Goal: Complete application form

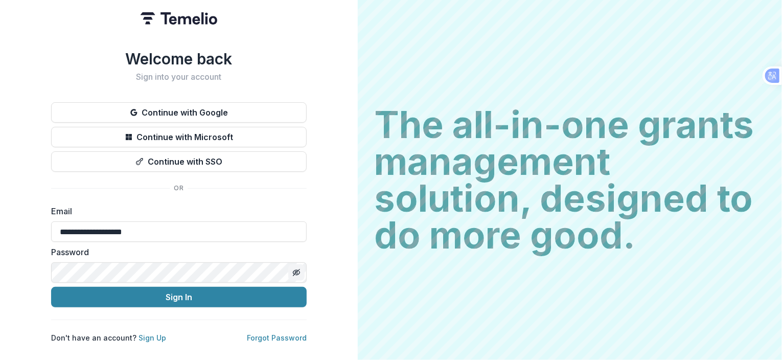
click at [299, 268] on icon "Toggle password visibility" at bounding box center [296, 272] width 8 height 8
click at [295, 264] on button "Toggle password visibility" at bounding box center [296, 272] width 16 height 16
click at [293, 268] on icon "Toggle password visibility" at bounding box center [296, 272] width 8 height 8
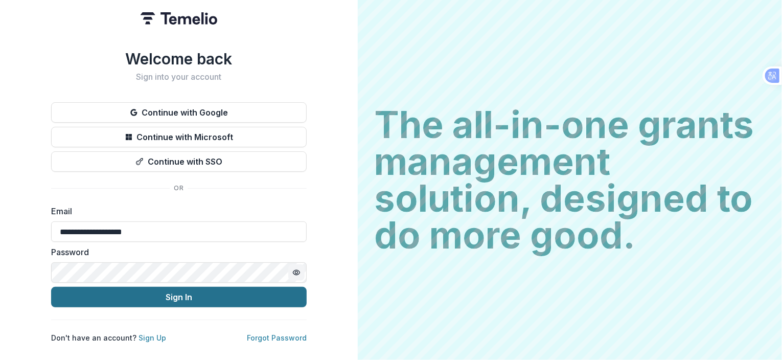
click at [228, 292] on button "Sign In" at bounding box center [179, 297] width 256 height 20
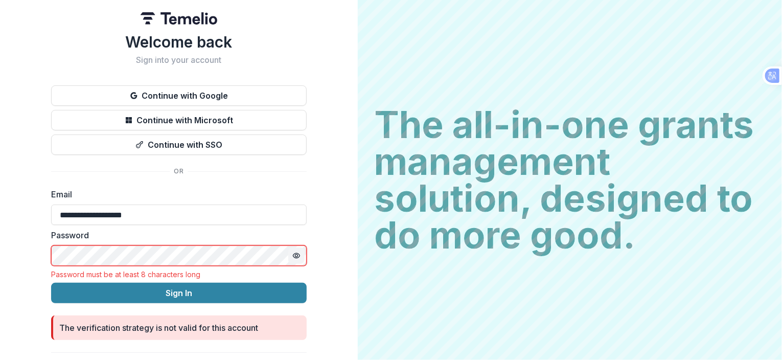
click at [338, 282] on div "**********" at bounding box center [179, 188] width 358 height 376
click at [177, 224] on input "**********" at bounding box center [179, 214] width 256 height 20
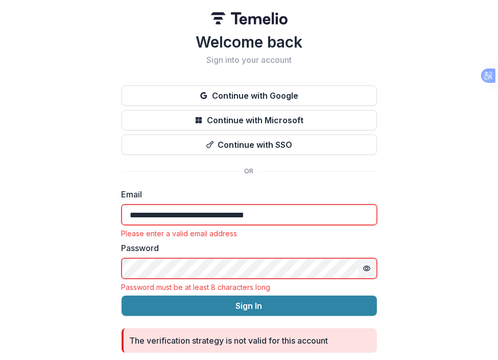
click at [292, 214] on input "**********" at bounding box center [250, 214] width 256 height 20
type input "*"
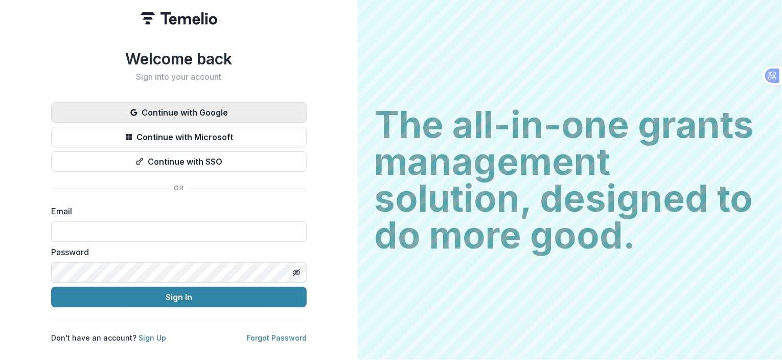
click at [229, 106] on button "Continue with Google" at bounding box center [179, 112] width 256 height 20
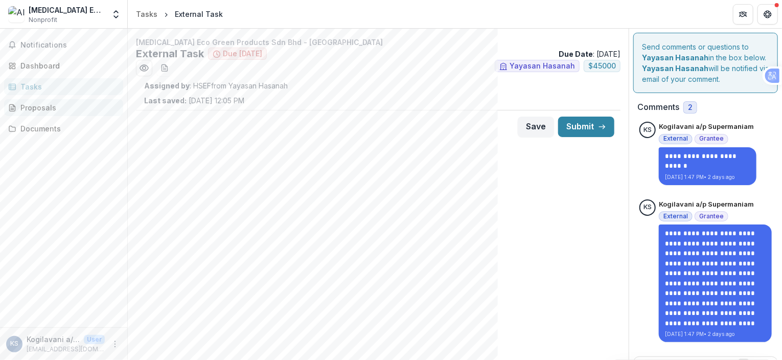
click at [40, 108] on div "Proposals" at bounding box center [67, 107] width 95 height 11
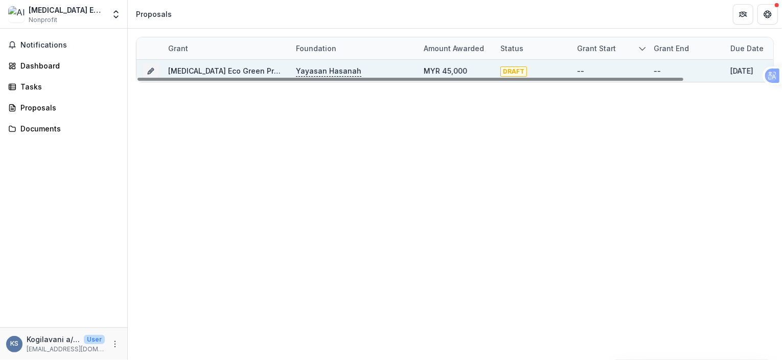
click at [515, 70] on span "DRAFT" at bounding box center [513, 71] width 27 height 10
click at [512, 73] on span "DRAFT" at bounding box center [513, 71] width 27 height 10
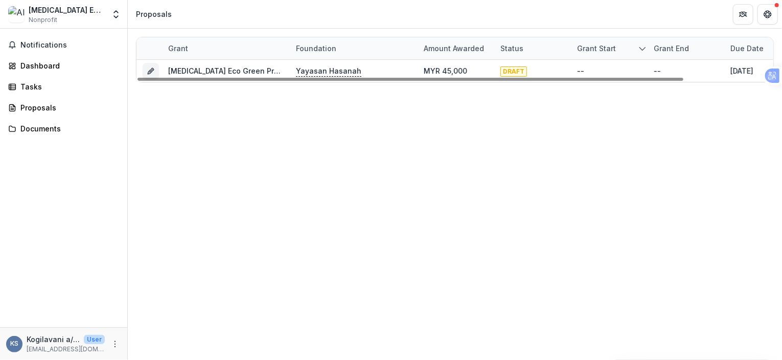
click at [401, 231] on div "Grant Foundation Amount awarded Status Grant start Grant end Due Date Report Du…" at bounding box center [455, 194] width 654 height 331
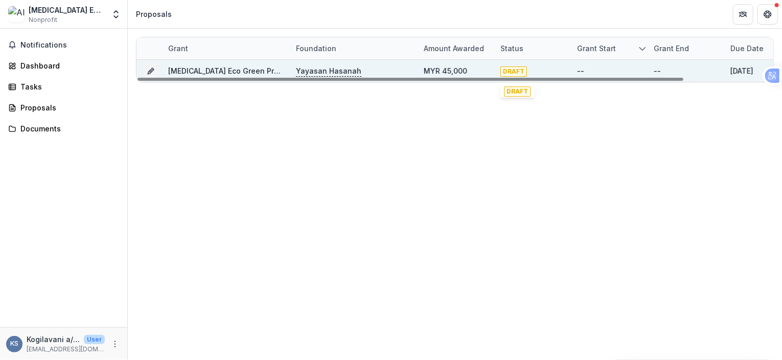
click at [514, 67] on span "DRAFT" at bounding box center [513, 71] width 27 height 10
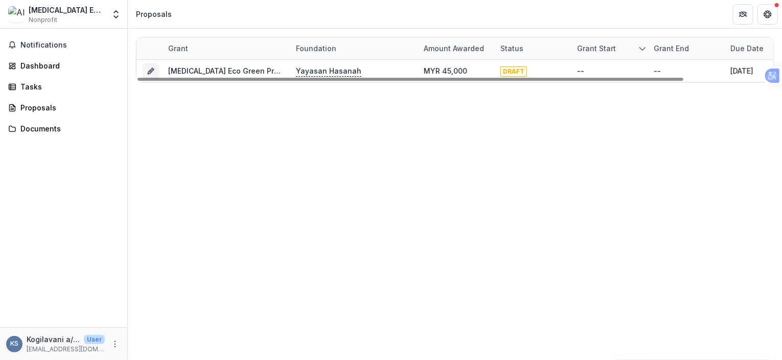
click at [519, 157] on div "Grant Foundation Amount awarded Status Grant start Grant end Due Date Report Du…" at bounding box center [455, 194] width 654 height 331
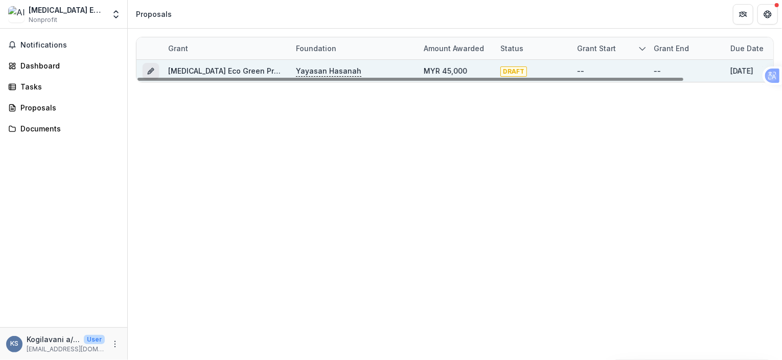
click at [152, 74] on icon "Grant 3f11fb2e-d5bc-4910-980a-aa88fb83bcef" at bounding box center [151, 71] width 8 height 8
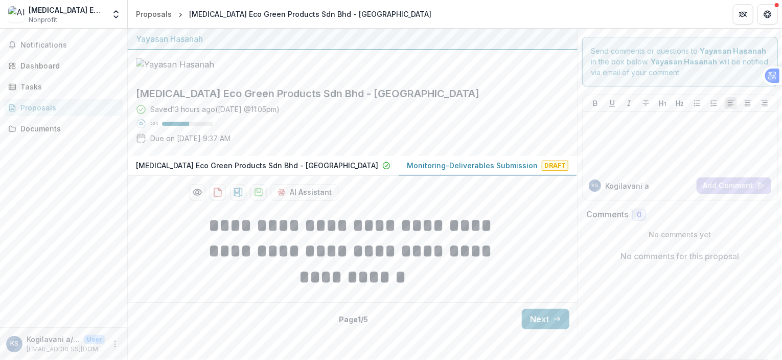
scroll to position [21, 0]
click at [534, 329] on button "Next" at bounding box center [546, 319] width 48 height 20
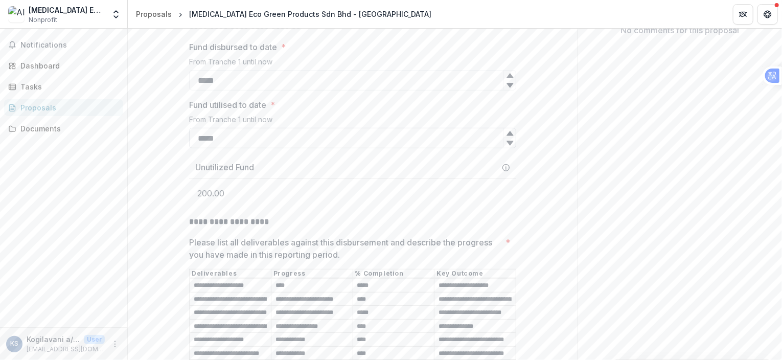
scroll to position [225, 0]
click at [208, 149] on input "*****" at bounding box center [352, 138] width 327 height 20
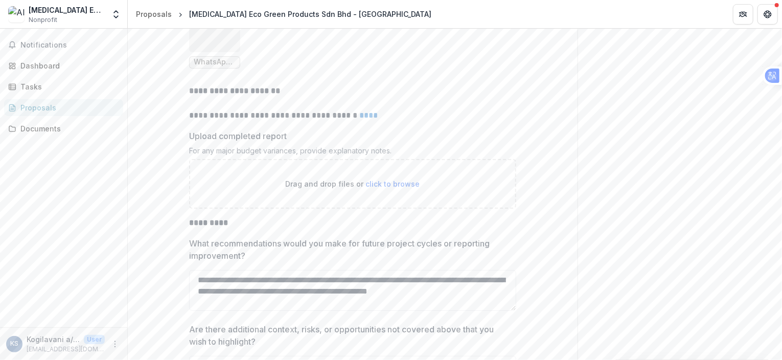
scroll to position [2730, 0]
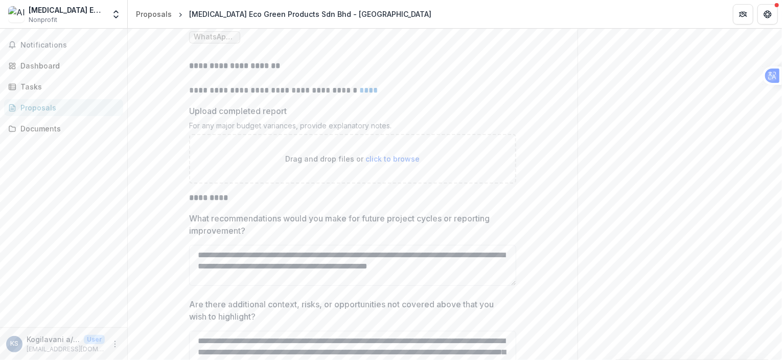
type input "*****"
drag, startPoint x: 188, startPoint y: 152, endPoint x: 388, endPoint y: 150, distance: 200.4
click at [388, 134] on div "For any major budget variances, provide explanatory notes." at bounding box center [352, 127] width 327 height 13
copy div "For any major budget variances, provide explanatory notes."
click at [407, 163] on span "click to browse" at bounding box center [393, 158] width 54 height 9
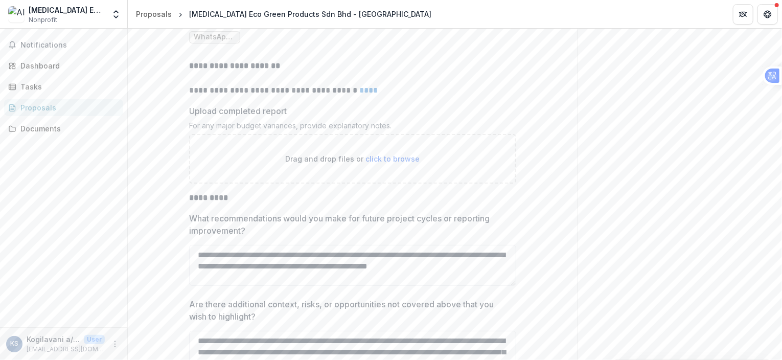
click at [399, 163] on span "click to browse" at bounding box center [393, 158] width 54 height 9
type input "**********"
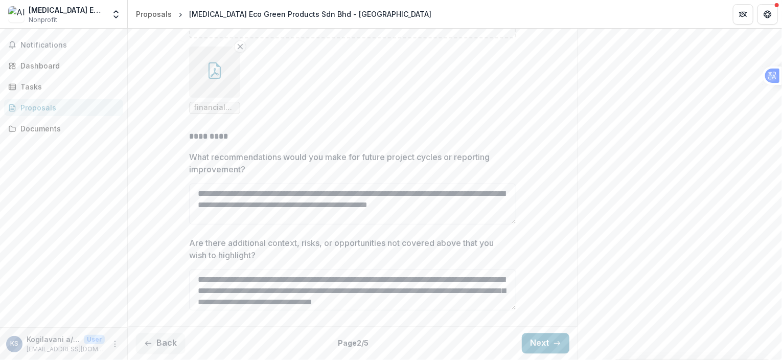
scroll to position [2901, 0]
click at [552, 338] on button "Next" at bounding box center [546, 343] width 48 height 20
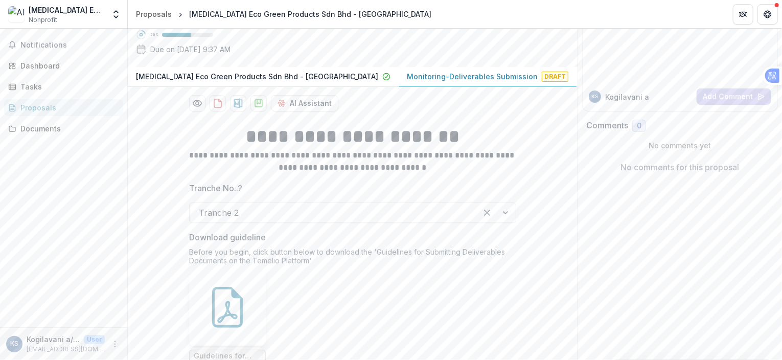
scroll to position [182, 0]
